Goal: Use online tool/utility: Utilize a website feature to perform a specific function

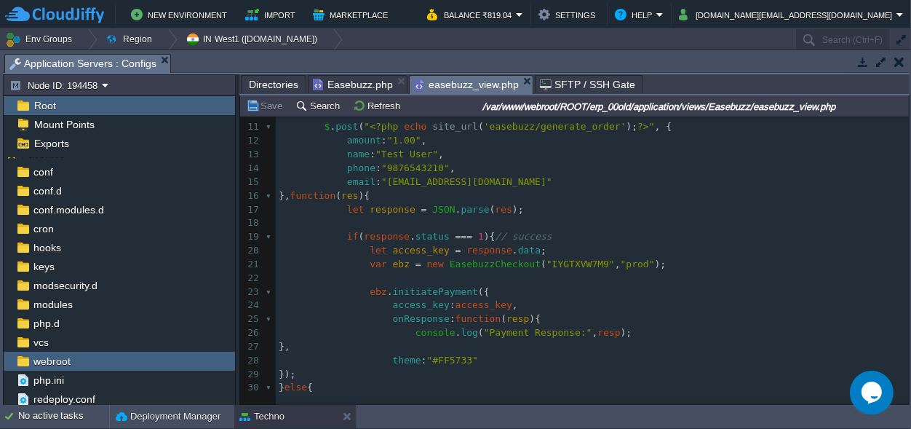
scroll to position [68, 0]
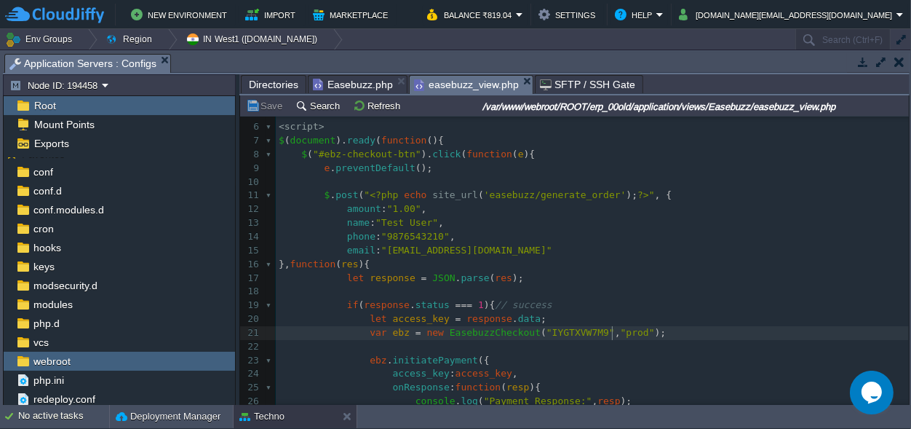
click at [613, 329] on div "38 1 < button id = "ebz-checkout-btn" > Proceed to Pay </ button > 2 ​ 3 < scri…" at bounding box center [592, 292] width 633 height 480
type textarea "test"
click at [616, 289] on pre "​" at bounding box center [592, 292] width 633 height 14
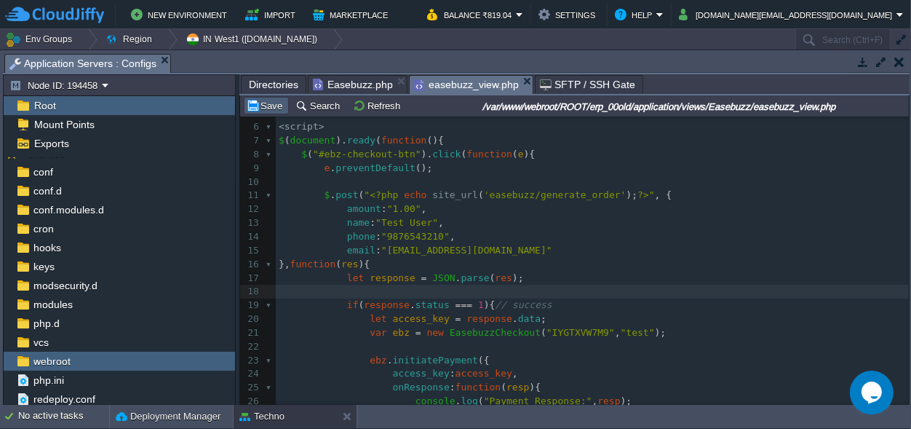
click at [275, 103] on button "Save" at bounding box center [266, 105] width 41 height 13
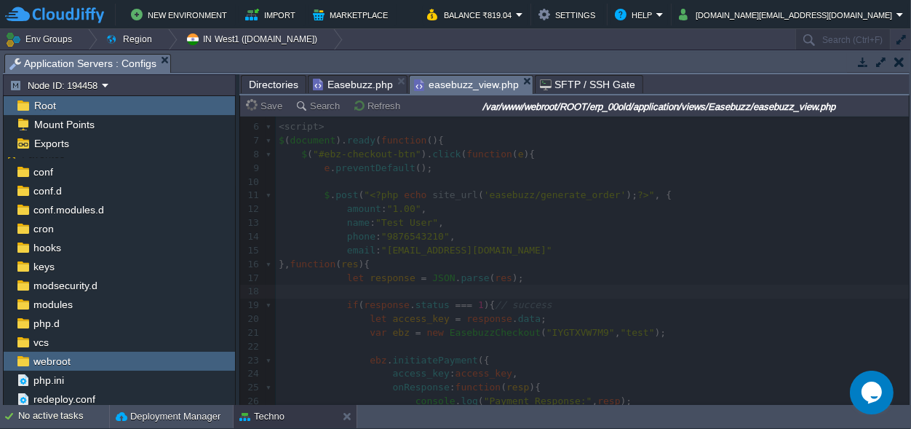
click at [345, 84] on span "Easebuzz.php" at bounding box center [353, 84] width 80 height 17
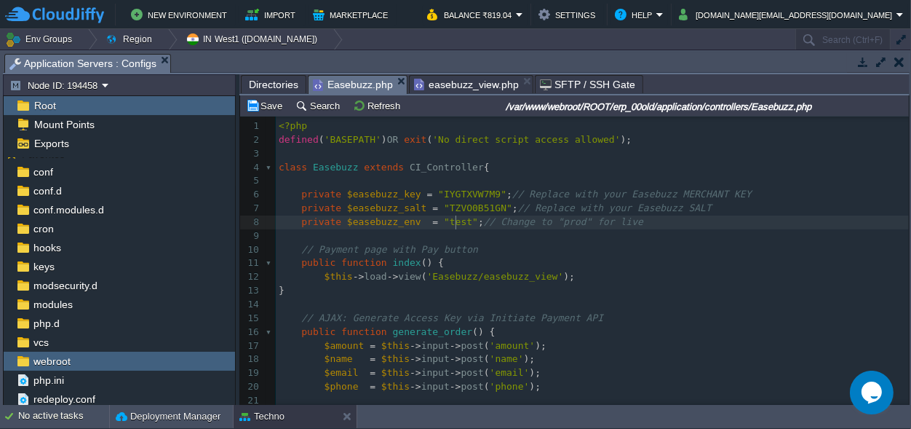
scroll to position [0, 20]
type textarea "test"
click at [271, 99] on td "Save" at bounding box center [266, 105] width 45 height 17
click at [333, 172] on div "xxxxxxxxxx private $easebuzz_env = "prod" ; // Change to "prod" for live 1 <?ph…" at bounding box center [592, 324] width 633 height 411
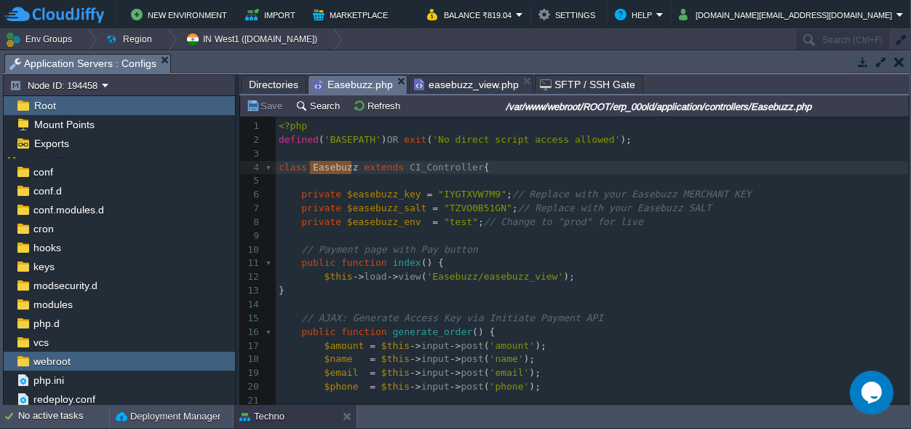
type textarea "Easebuzz"
click at [579, 247] on pre "// Payment page with Pay button" at bounding box center [592, 250] width 633 height 14
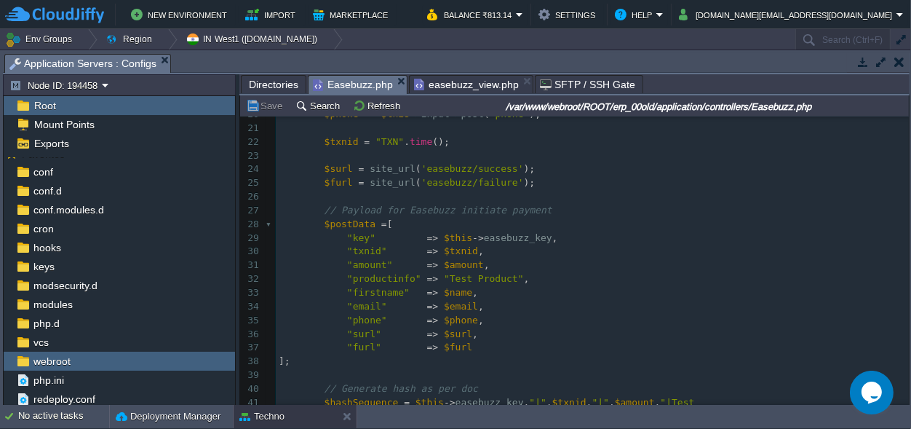
scroll to position [204, 0]
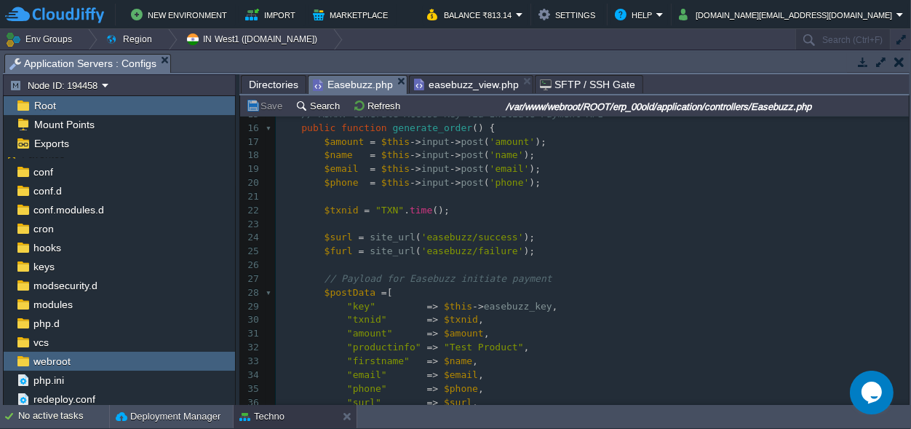
click at [447, 91] on span "easebuzz_view.php" at bounding box center [466, 84] width 105 height 17
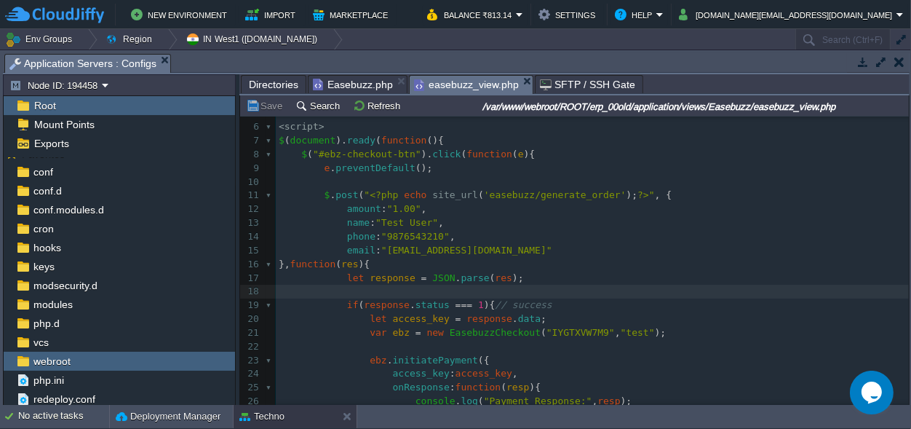
scroll to position [1, 0]
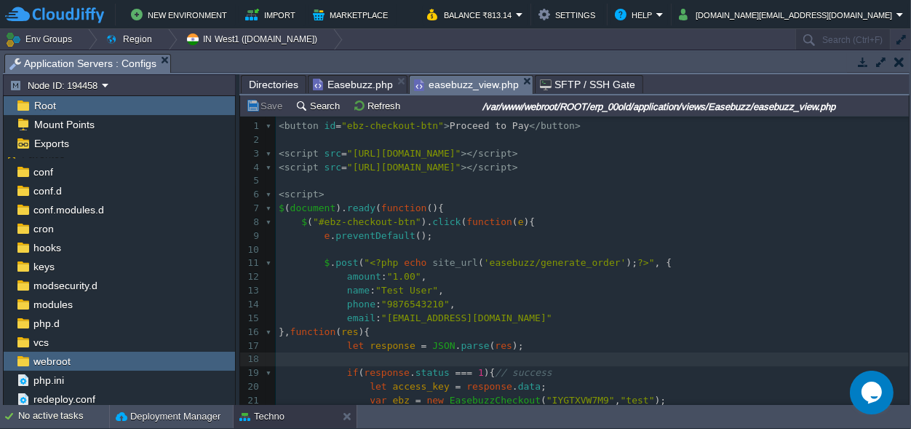
click at [442, 89] on span "easebuzz_view.php" at bounding box center [466, 85] width 105 height 18
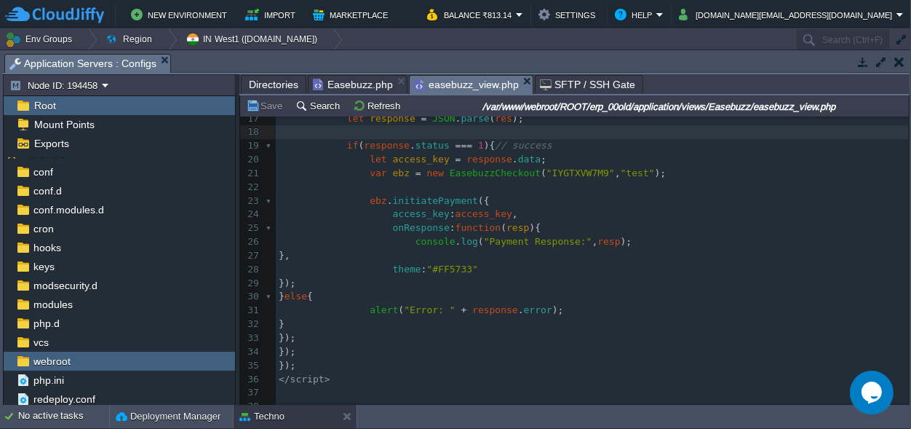
scroll to position [239, 0]
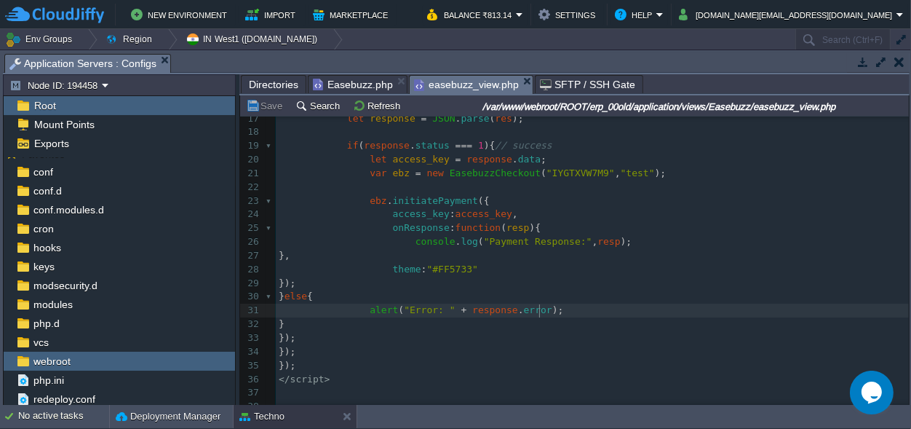
click at [595, 303] on pre "alert ( "Error: " + response . error );" at bounding box center [592, 310] width 633 height 14
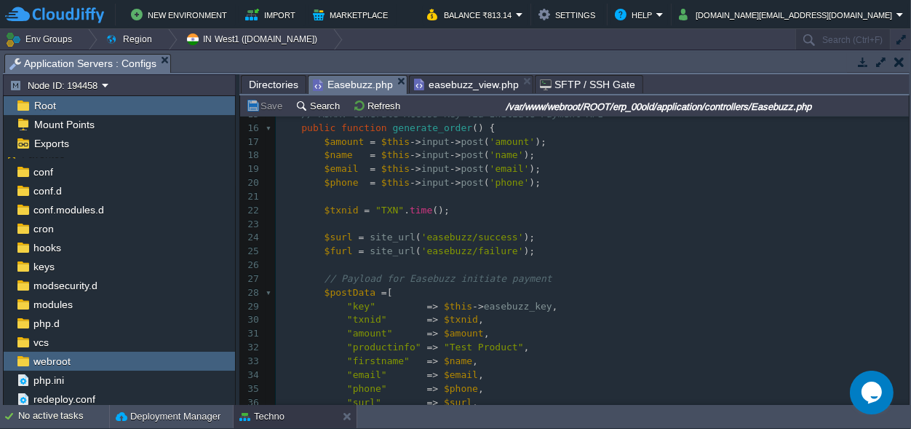
click at [361, 80] on span "Easebuzz.php" at bounding box center [353, 85] width 80 height 18
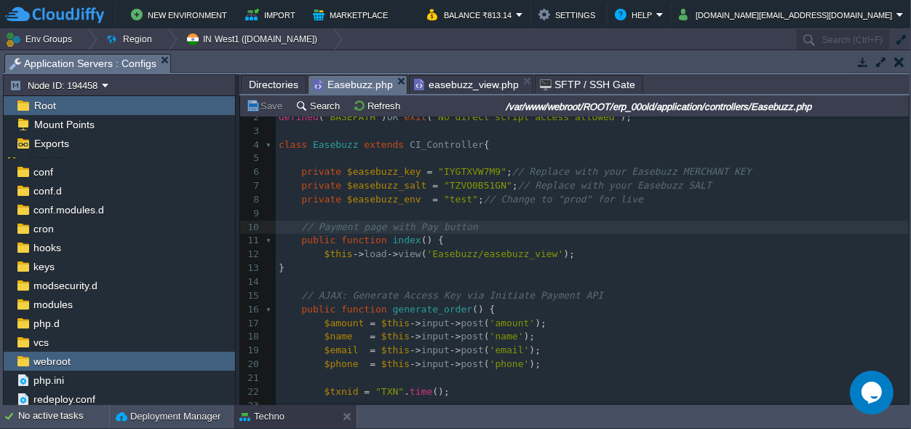
scroll to position [1, 0]
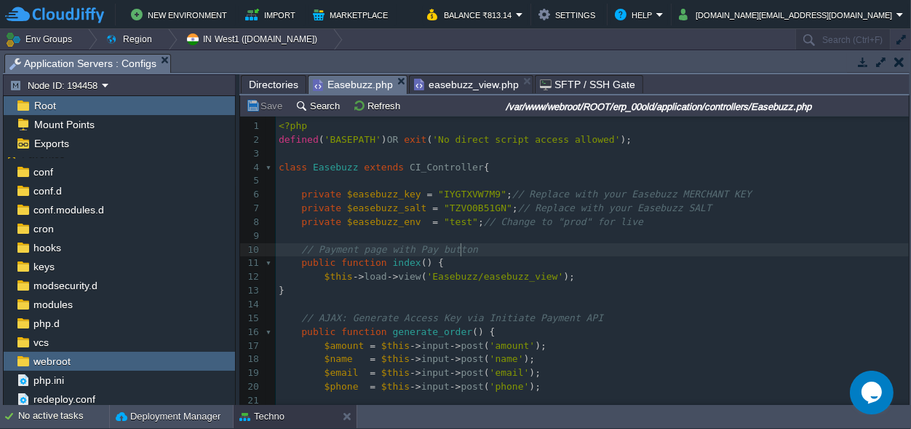
click at [517, 251] on pre "// Payment page with Pay button" at bounding box center [592, 250] width 633 height 14
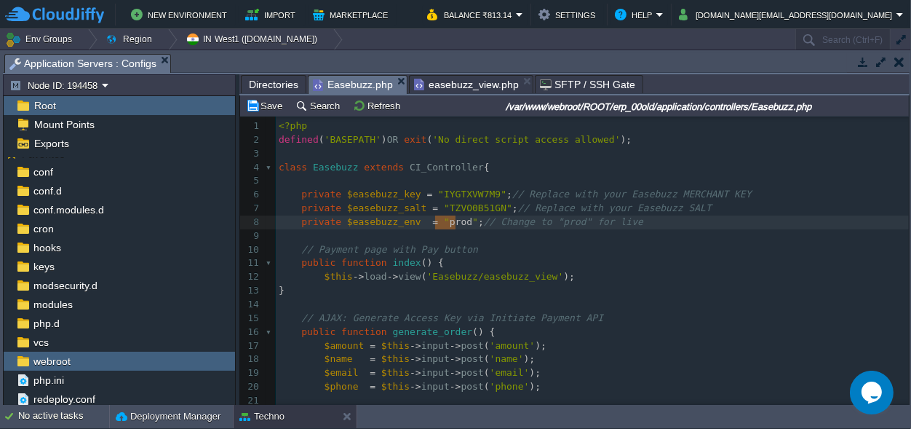
type textarea "prod"
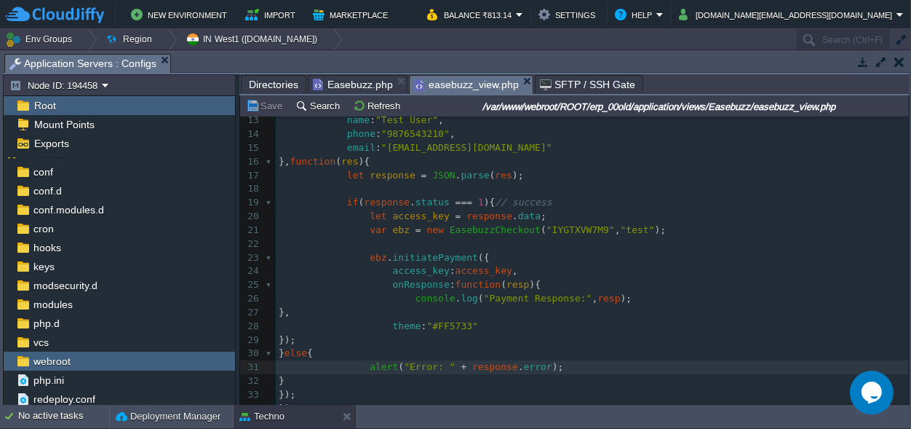
click at [453, 82] on span "easebuzz_view.php" at bounding box center [466, 85] width 105 height 18
click at [629, 244] on pre at bounding box center [592, 244] width 633 height 14
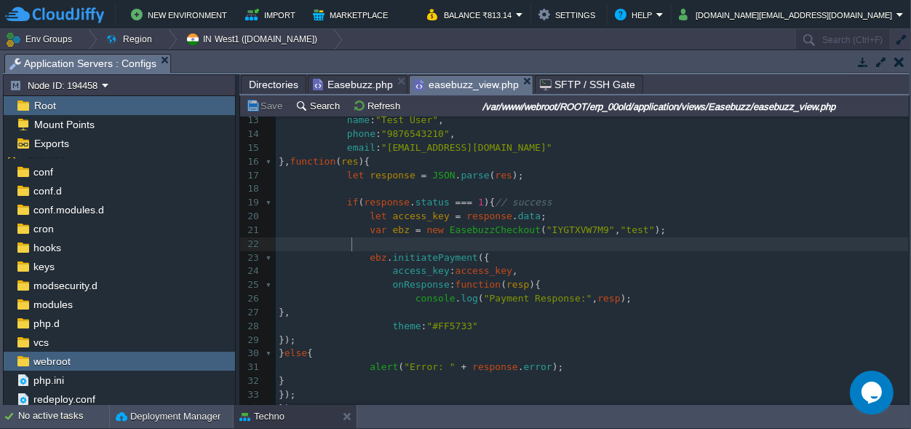
type textarea "prod"
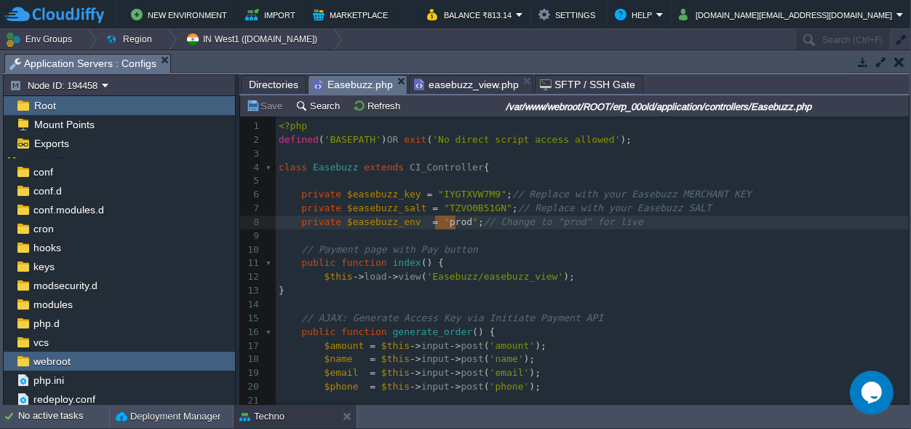
scroll to position [1, 0]
click at [325, 82] on span "Easebuzz.php" at bounding box center [353, 85] width 80 height 18
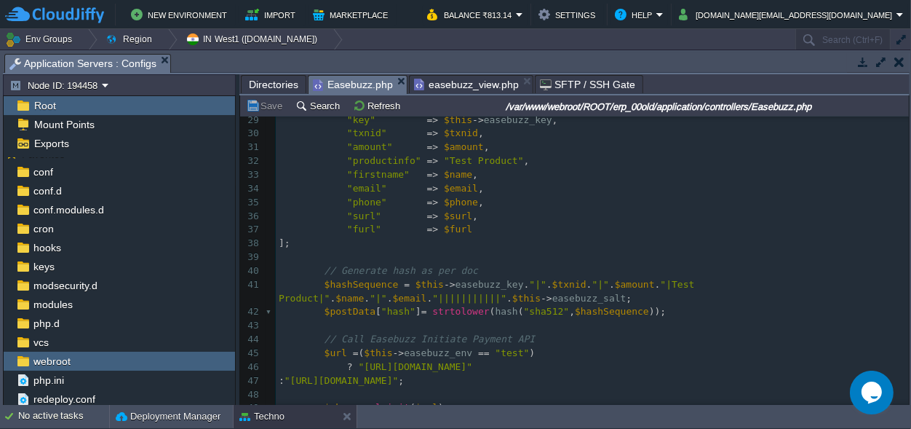
scroll to position [408, 0]
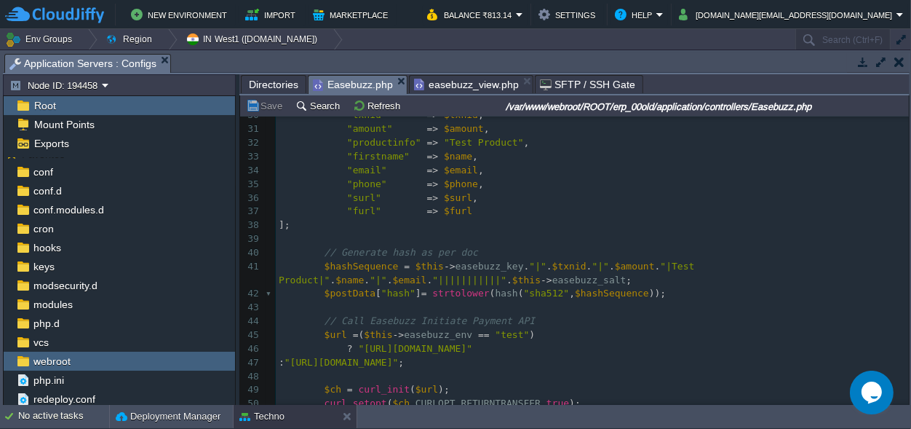
click at [450, 95] on div "Directories Easebuzz.php easebuzz_view.php SFTP / SSH Gate" at bounding box center [574, 84] width 670 height 21
click at [437, 84] on span "easebuzz_view.php" at bounding box center [466, 84] width 105 height 17
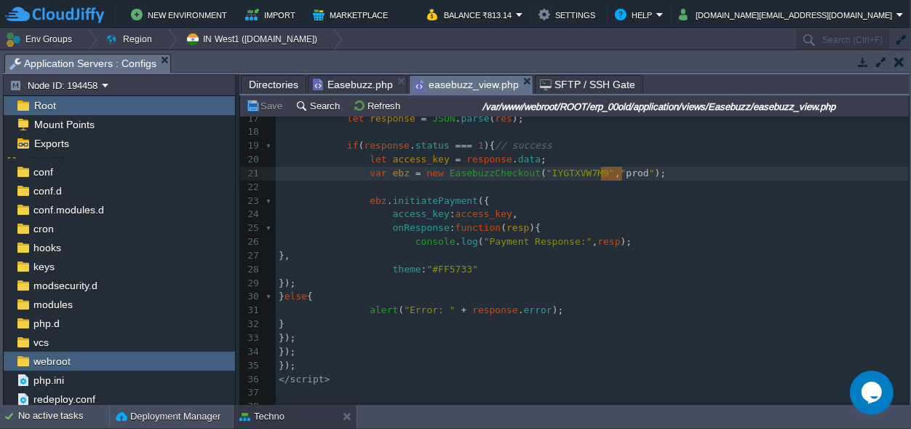
scroll to position [171, 0]
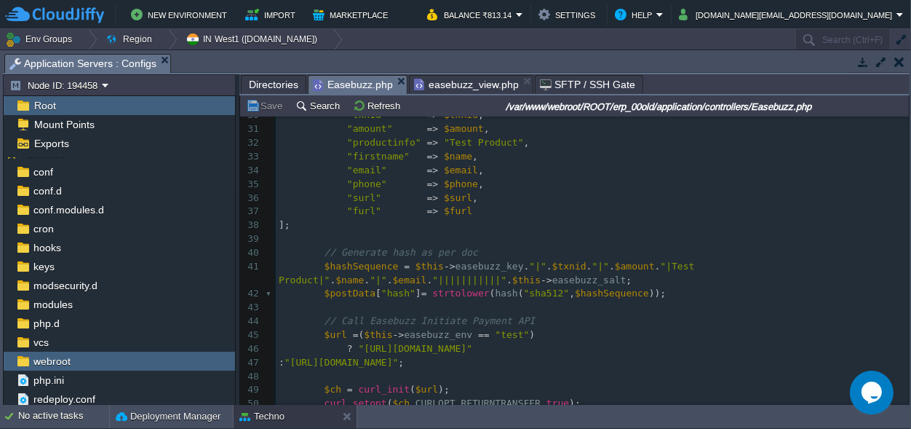
click at [351, 79] on span "Easebuzz.php" at bounding box center [353, 85] width 80 height 18
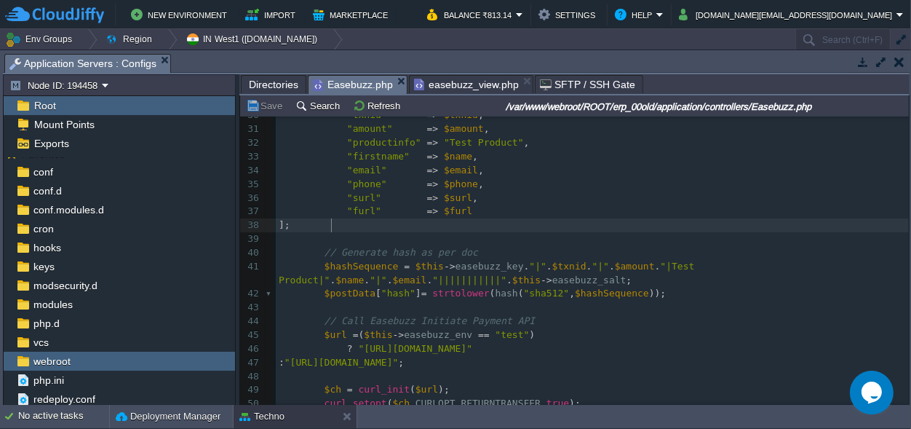
click at [342, 226] on pre "];" at bounding box center [592, 225] width 633 height 14
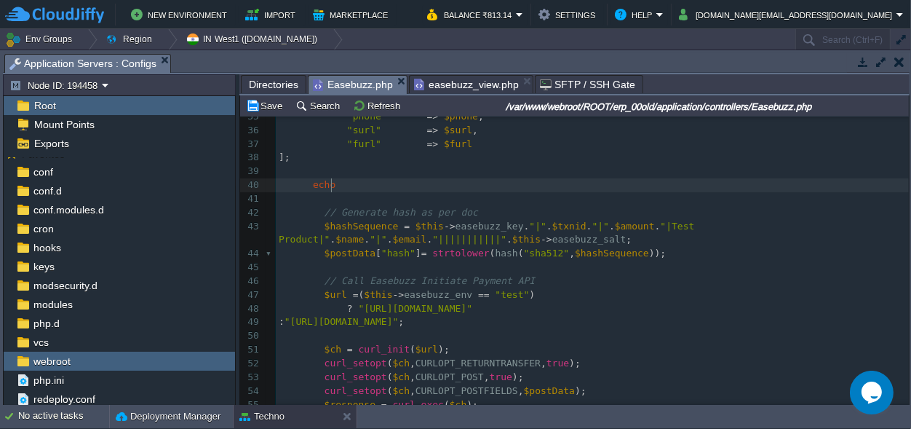
scroll to position [0, 25]
type textarea "echo <pre>"
click at [337, 189] on div "xxxxxxxxxx private $easebuzz_env = "prod" ; // Change to "prod" for live 25 $fu…" at bounding box center [592, 253] width 633 height 563
type textarea "'"
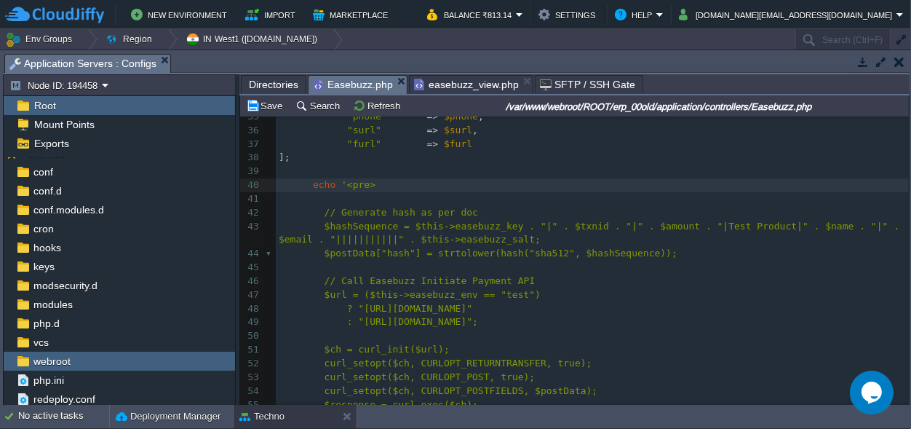
click at [392, 183] on pre "echo '<pre>" at bounding box center [592, 185] width 633 height 14
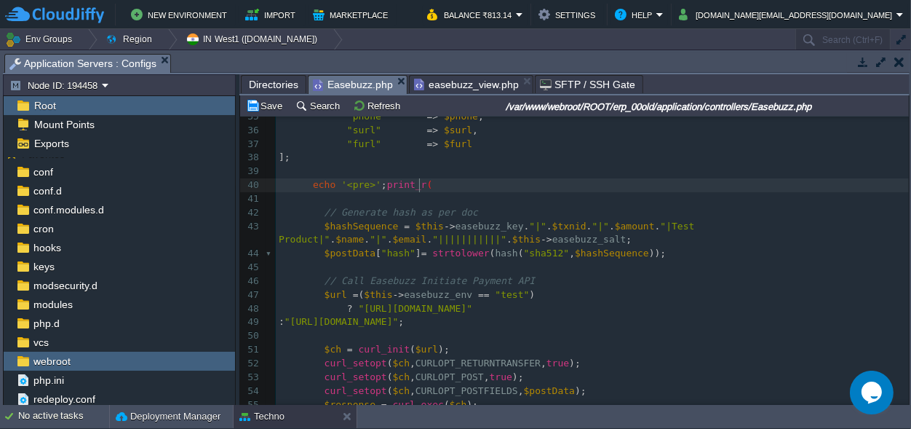
scroll to position [0, 57]
type textarea "';print_r();exit;"
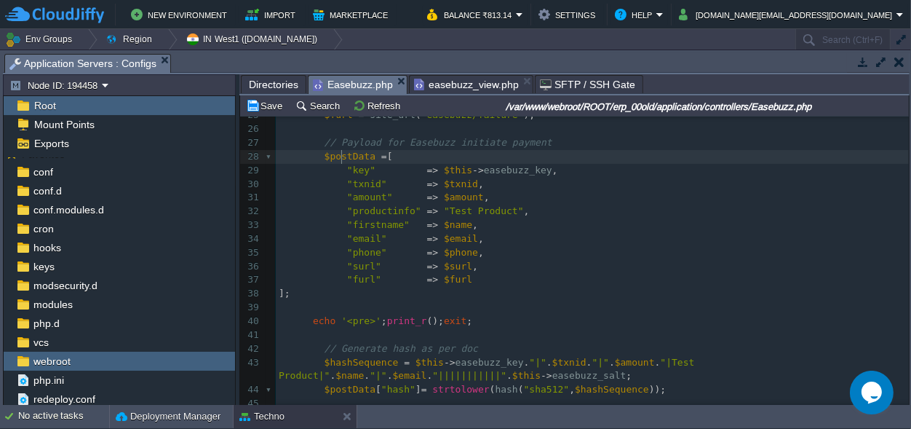
click at [341, 156] on div "xxxxxxxxxx private $easebuzz_env = "prod" ; // Change to "prod" for live 15 // …" at bounding box center [592, 321] width 633 height 699
type textarea "$postData"
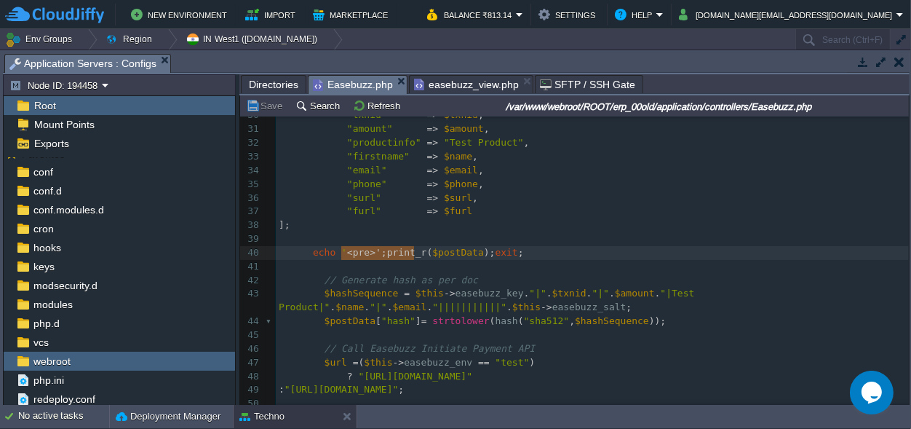
scroll to position [0, 78]
drag, startPoint x: 413, startPoint y: 248, endPoint x: 338, endPoint y: 258, distance: 76.4
type textarea "json_encode"
click at [274, 112] on button "Save" at bounding box center [266, 105] width 41 height 13
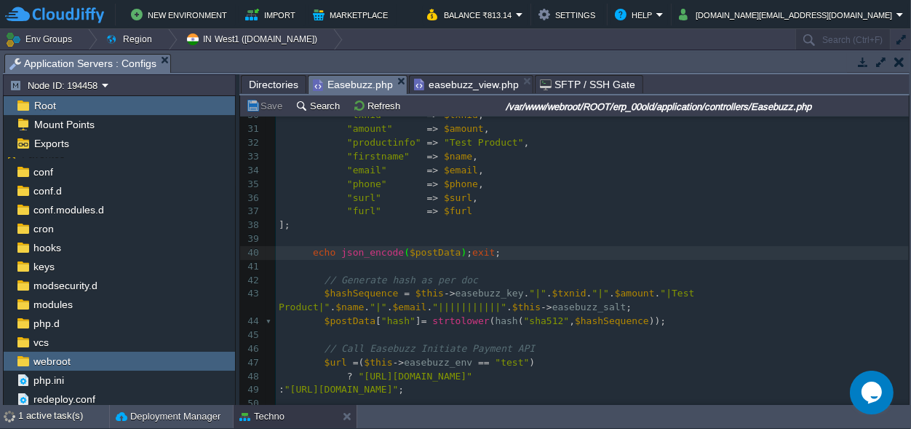
click at [457, 80] on span "easebuzz_view.php" at bounding box center [466, 84] width 105 height 17
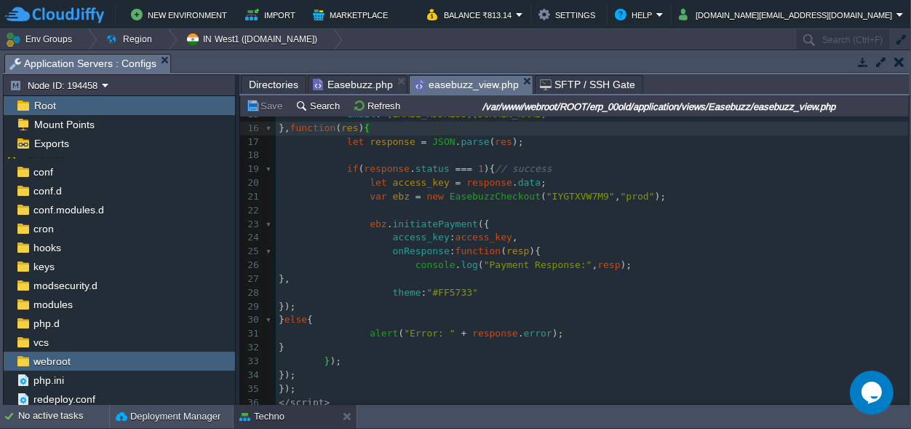
scroll to position [78, 0]
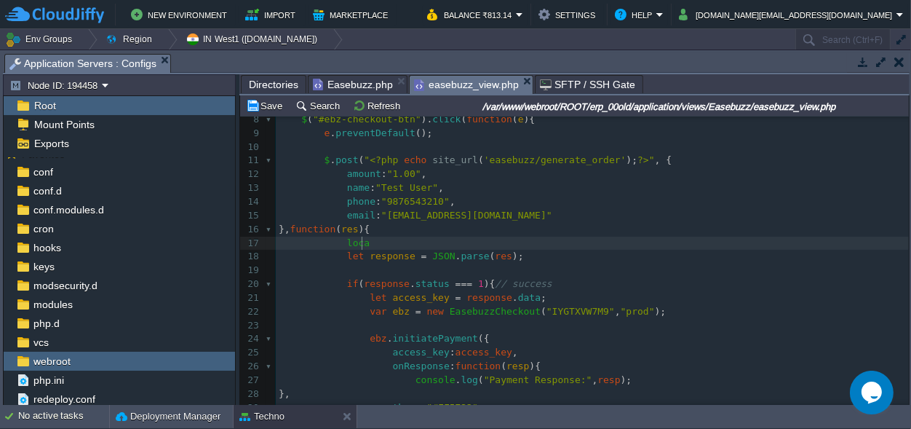
type textarea "local"
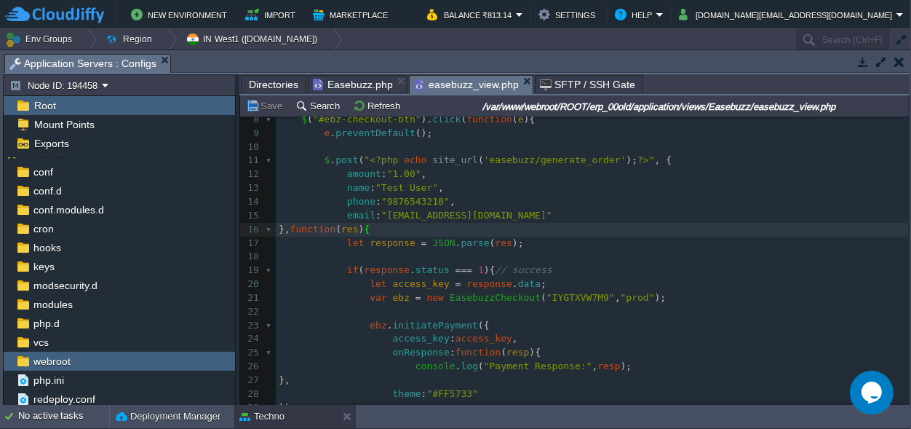
click at [340, 255] on pre "​" at bounding box center [592, 257] width 633 height 14
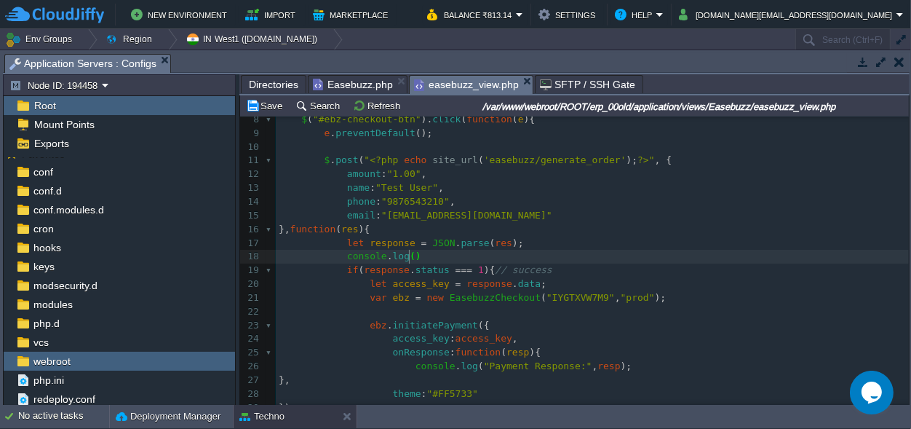
scroll to position [0, 67]
type textarea "console.log();"
click at [385, 242] on div "x 1 < button id = "ebz-checkout-btn" > Proceed to Pay </ button > 2 ​ 3 < scrip…" at bounding box center [592, 277] width 633 height 521
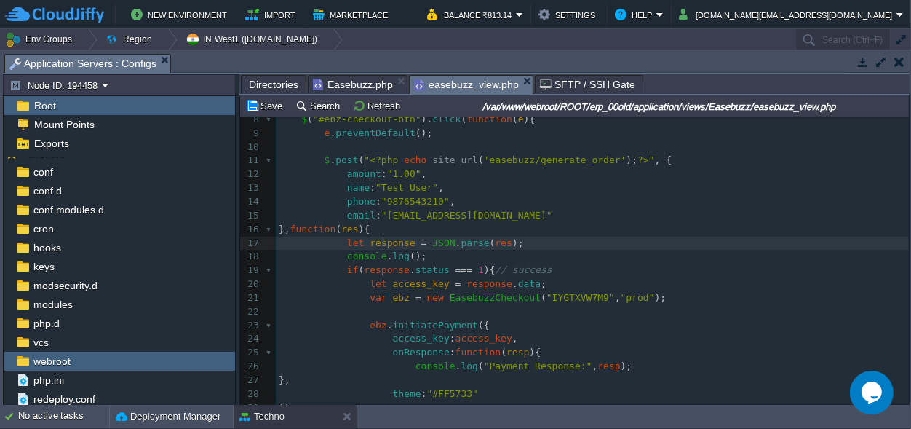
type textarea "response"
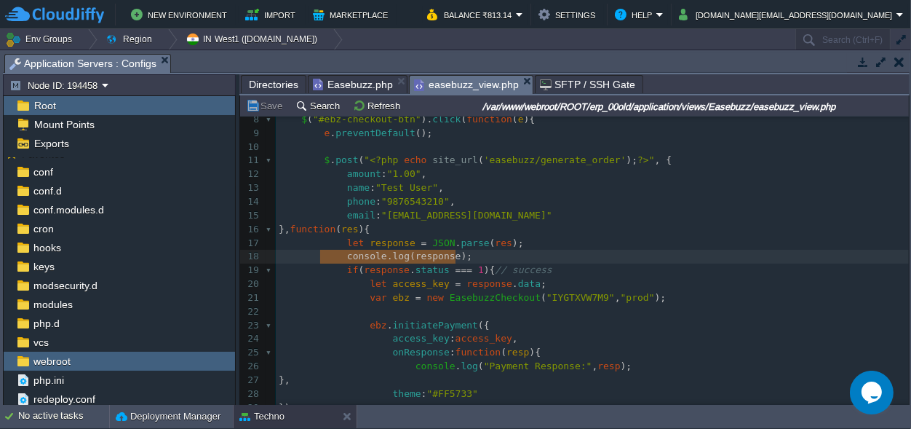
type textarea "console.log(response);"
drag, startPoint x: 461, startPoint y: 258, endPoint x: 306, endPoint y: 258, distance: 155.0
click at [280, 108] on button "Save" at bounding box center [266, 105] width 41 height 13
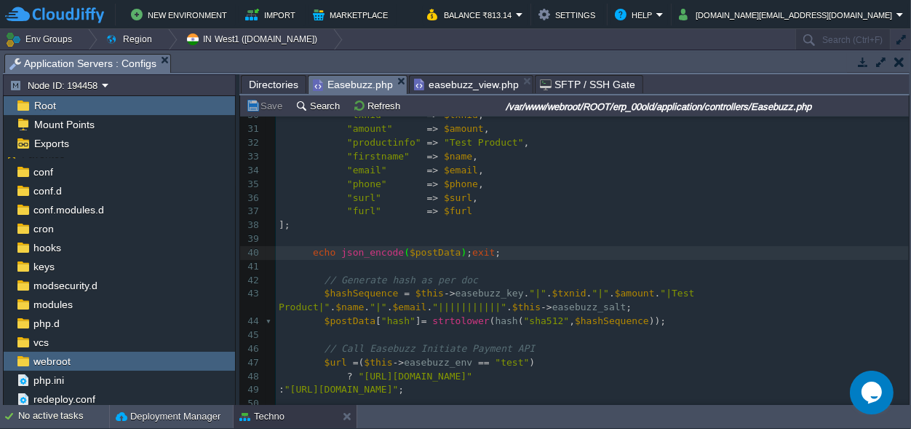
scroll to position [408, 0]
click at [362, 80] on span "Easebuzz.php" at bounding box center [353, 85] width 80 height 18
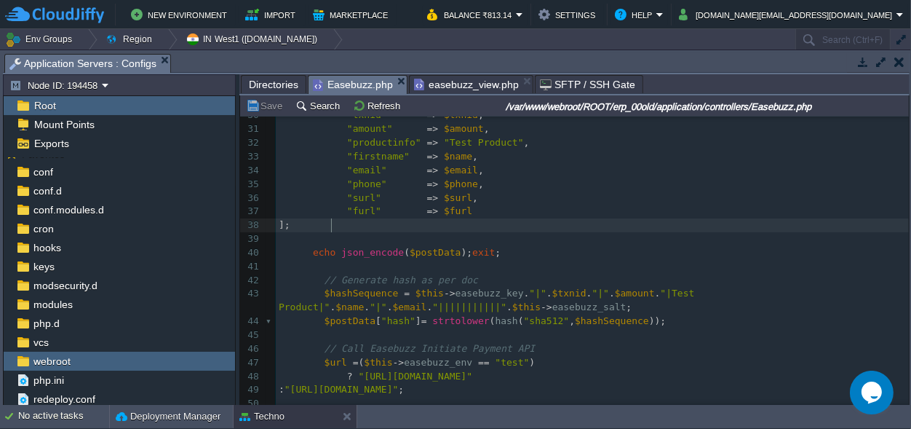
type textarea "echo json_encode($postData);exit;"
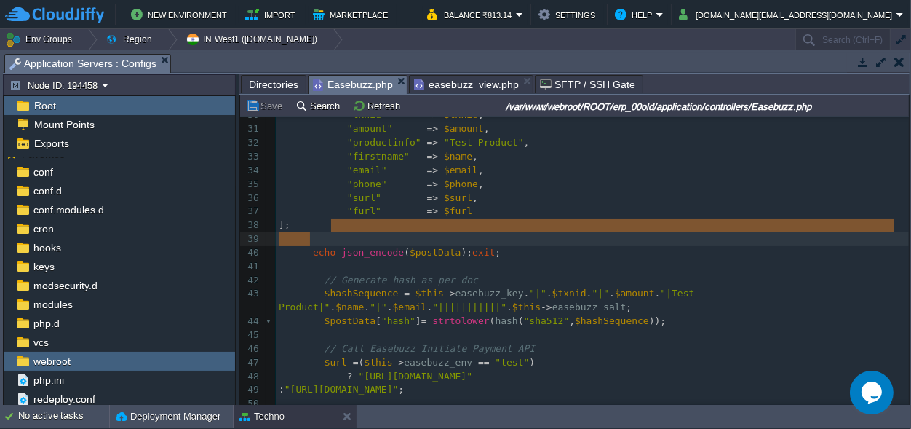
drag, startPoint x: 504, startPoint y: 253, endPoint x: 314, endPoint y: 246, distance: 190.0
click at [517, 257] on pre "echo json_encode ( $postData ); exit ;" at bounding box center [592, 253] width 633 height 14
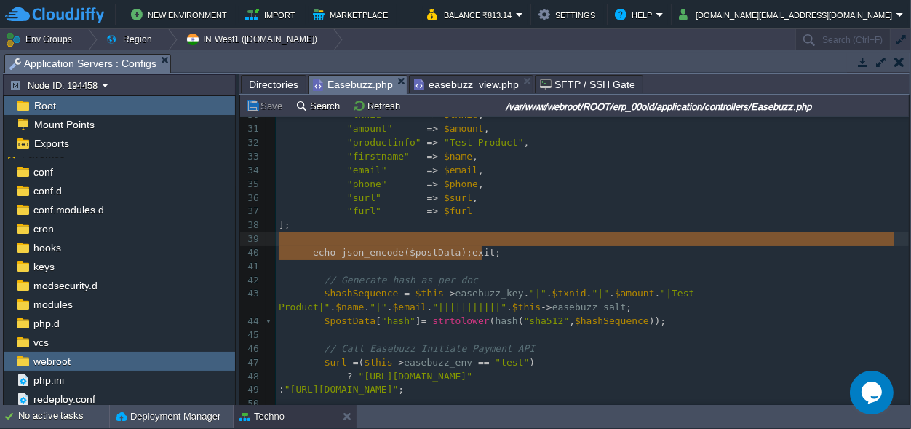
type textarea "echo json_encode($postData);exit;"
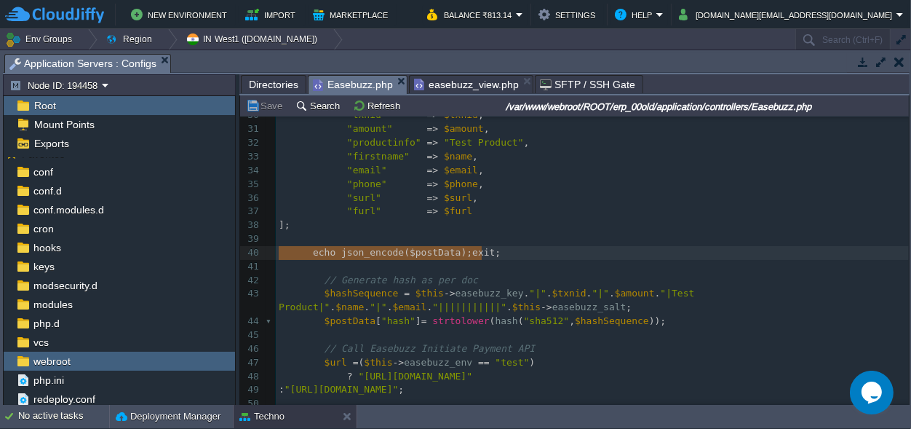
drag, startPoint x: 515, startPoint y: 257, endPoint x: 253, endPoint y: 255, distance: 262.7
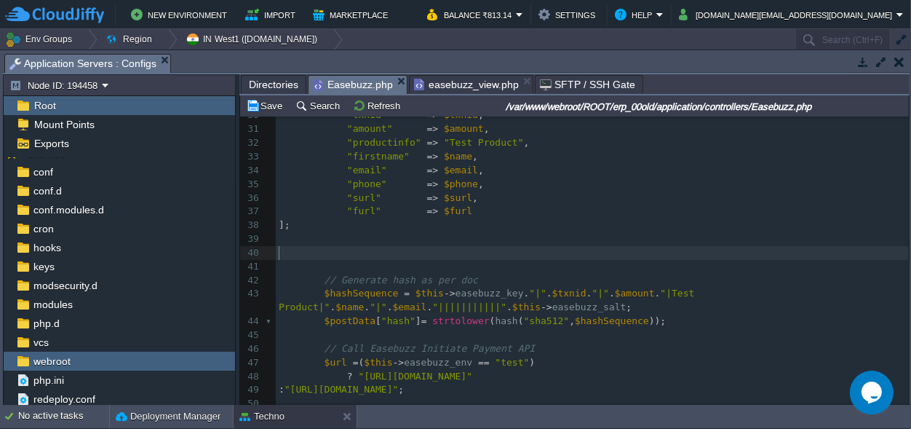
scroll to position [0, 0]
click at [274, 106] on button "Save" at bounding box center [266, 105] width 41 height 13
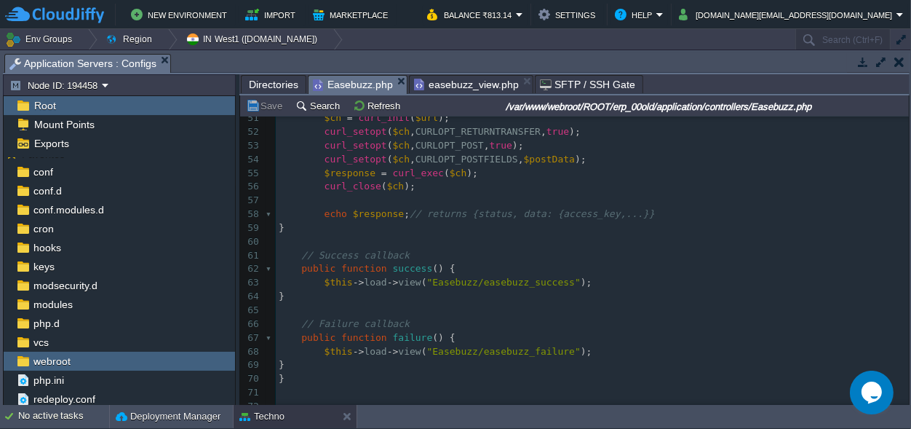
scroll to position [719, 0]
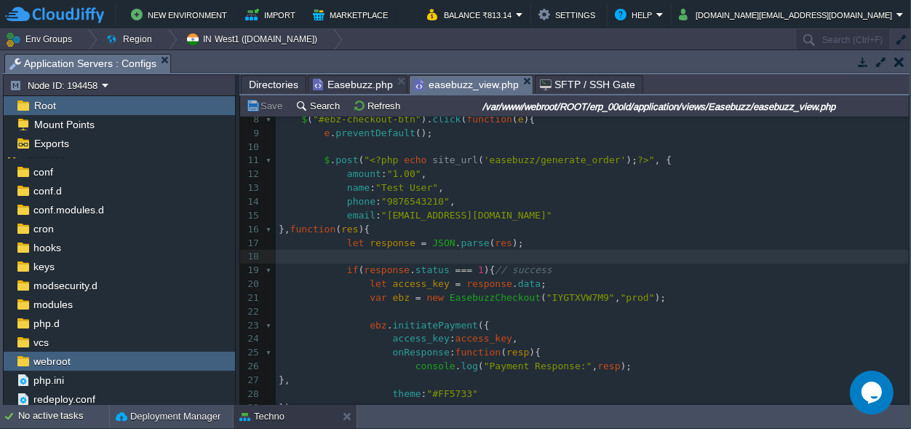
click at [453, 76] on span "easebuzz_view.php" at bounding box center [466, 85] width 105 height 18
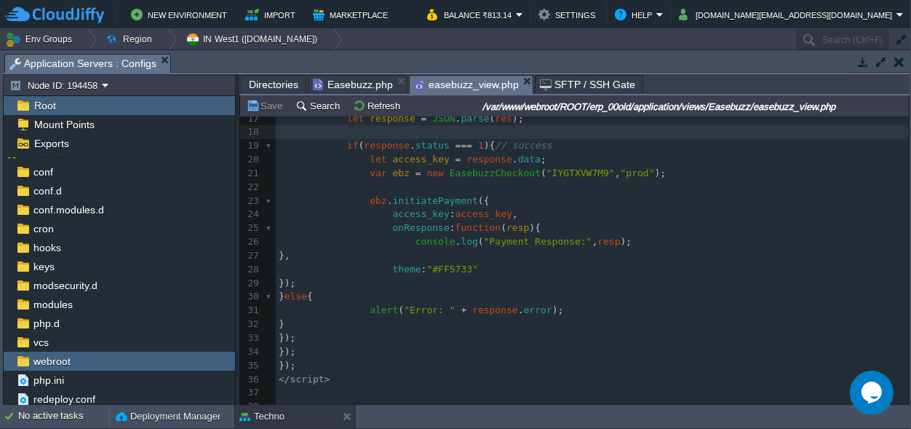
scroll to position [239, 0]
click at [637, 235] on pre "console . log ( "Payment Response:" , resp );" at bounding box center [592, 242] width 633 height 14
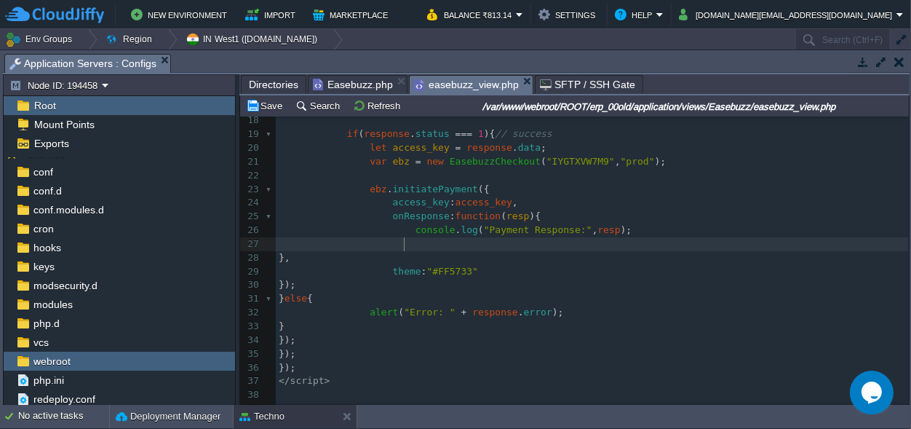
paste textarea "window.location.href = r.furl; }"
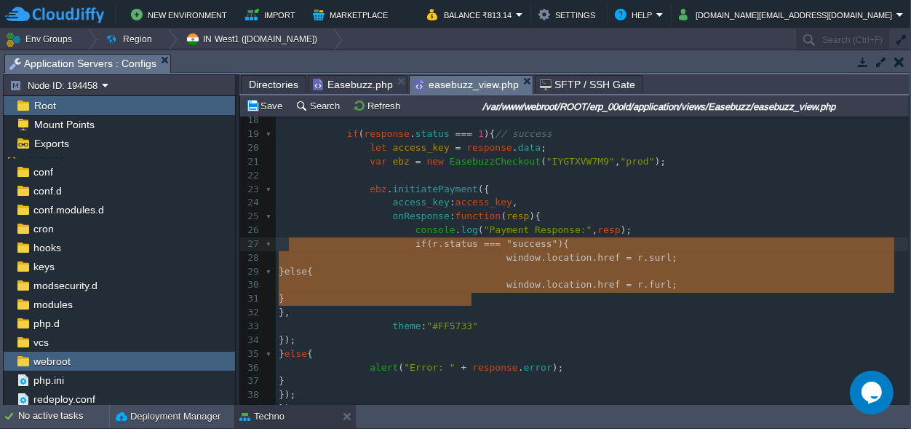
scroll to position [38, 192]
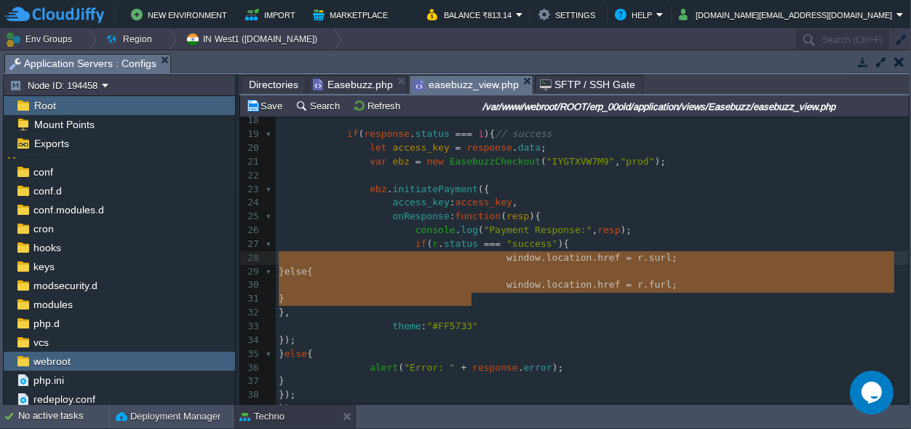
drag, startPoint x: 480, startPoint y: 300, endPoint x: 284, endPoint y: 252, distance: 201.6
type textarea "window.location.href = r.surl; } else { window.location.href = r.furl; }"
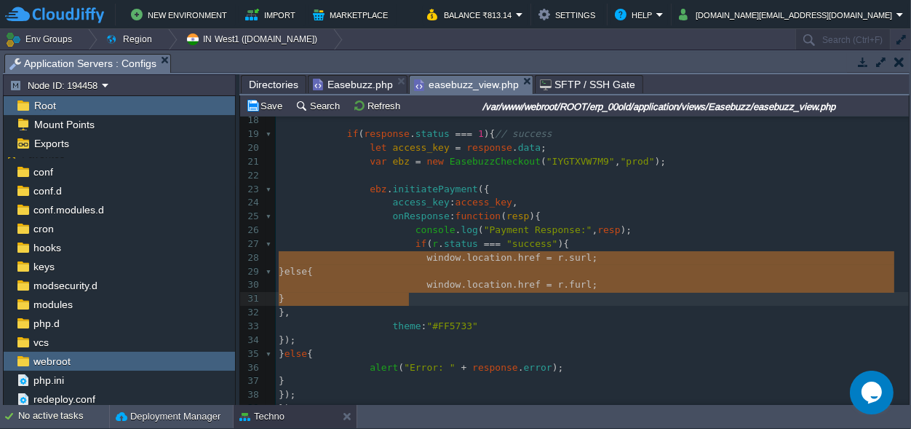
scroll to position [0, 0]
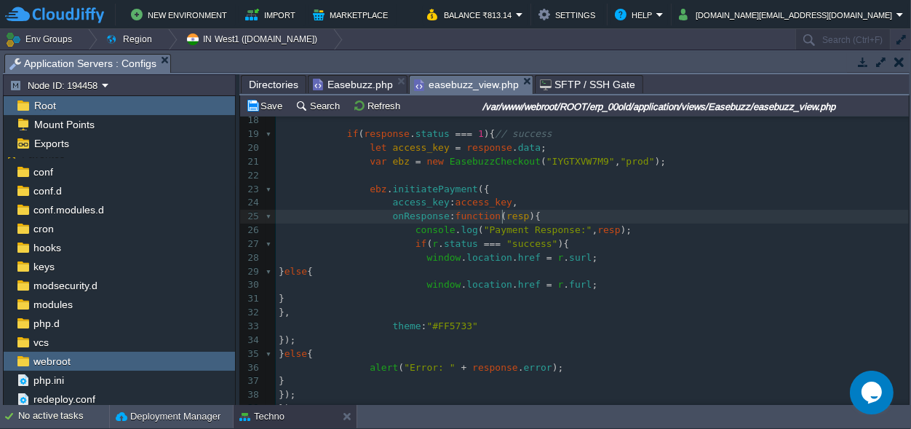
click at [506, 213] on span "resp" at bounding box center [517, 215] width 23 height 11
type textarea "resp"
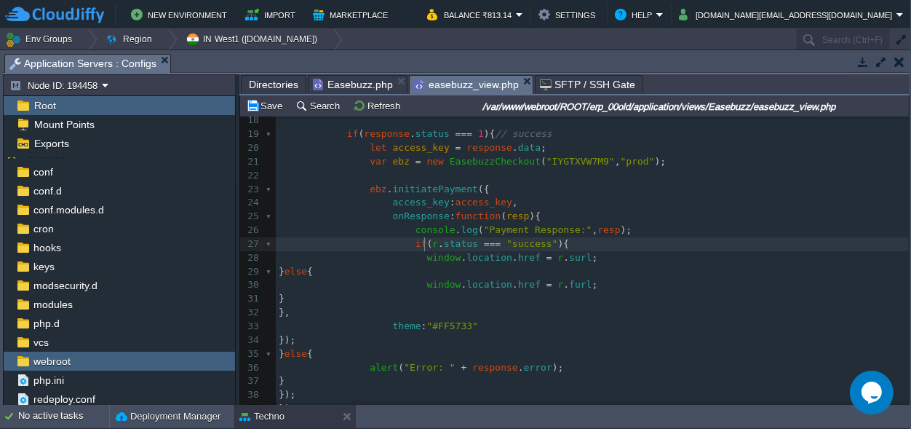
click at [432, 242] on span "r" at bounding box center [435, 243] width 6 height 11
click at [558, 261] on span "r" at bounding box center [561, 257] width 6 height 11
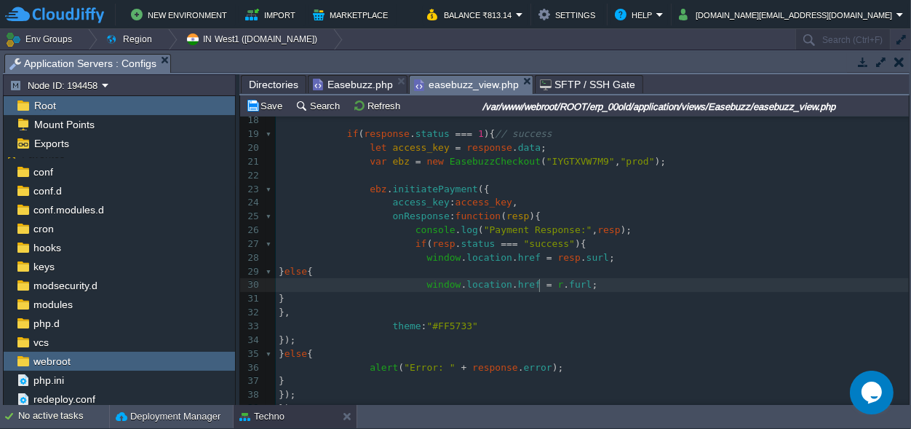
click at [540, 283] on div "x 1 < button id = "ebz-checkout-btn" > Proceed to Pay </ button > 2 ​ 3 < scrip…" at bounding box center [592, 175] width 633 height 589
